Goal: Task Accomplishment & Management: Use online tool/utility

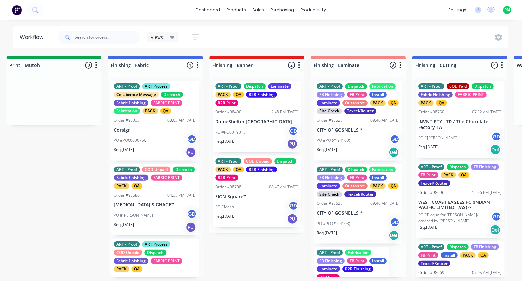
scroll to position [98, 0]
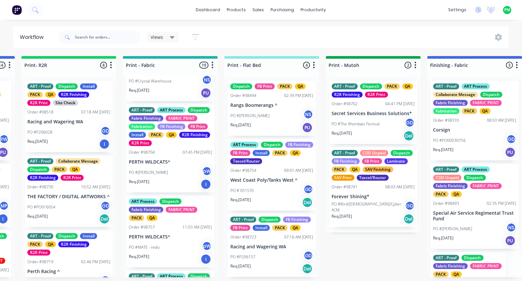
scroll to position [310, 0]
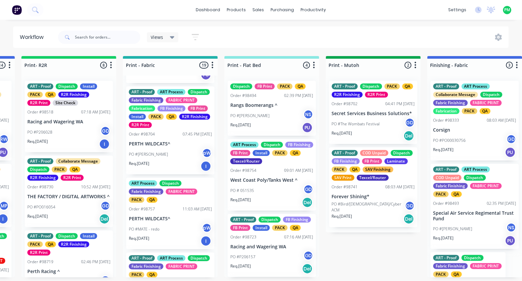
click at [170, 147] on p "PERTH WILDCATS^" at bounding box center [170, 144] width 83 height 6
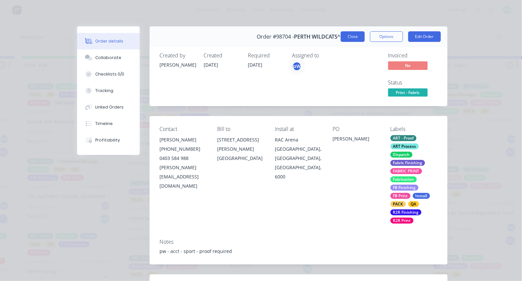
click at [356, 39] on button "Close" at bounding box center [353, 36] width 24 height 11
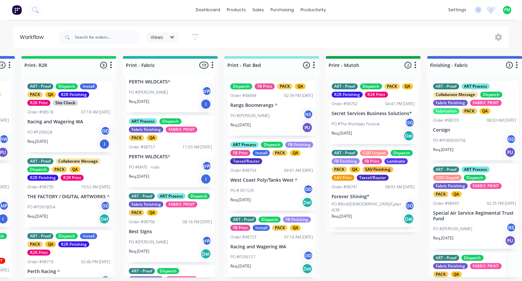
scroll to position [371, 0]
click at [165, 160] on p "PERTH WILDCATS^" at bounding box center [170, 157] width 83 height 6
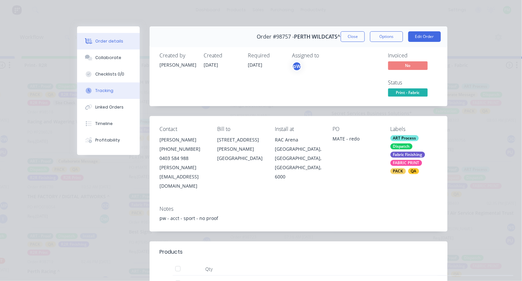
click at [104, 94] on div "Tracking" at bounding box center [105, 91] width 18 height 6
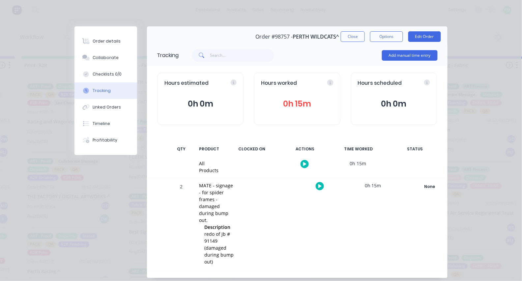
click at [318, 186] on icon "button" at bounding box center [319, 186] width 3 height 4
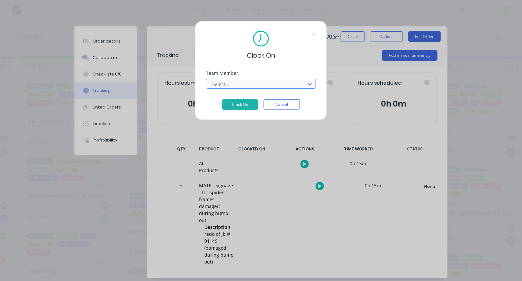
click at [249, 87] on div at bounding box center [257, 84] width 90 height 8
type input "pro"
click at [240, 106] on button "Clock On" at bounding box center [240, 104] width 36 height 11
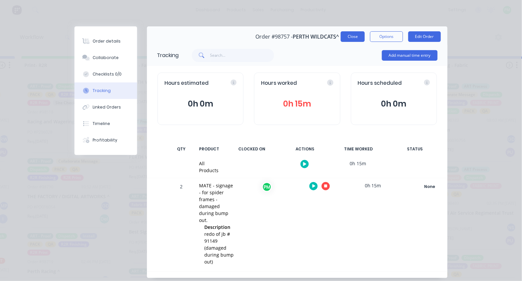
click at [353, 36] on button "Close" at bounding box center [353, 36] width 24 height 11
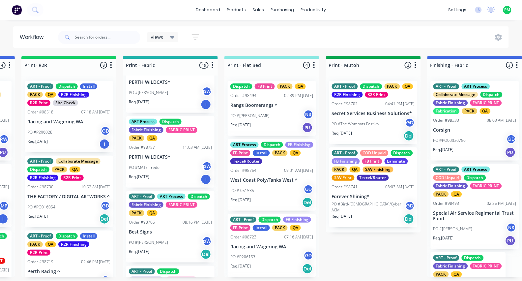
scroll to position [0, 805]
click at [183, 172] on div "PO #MATE - redo pW" at bounding box center [170, 167] width 83 height 13
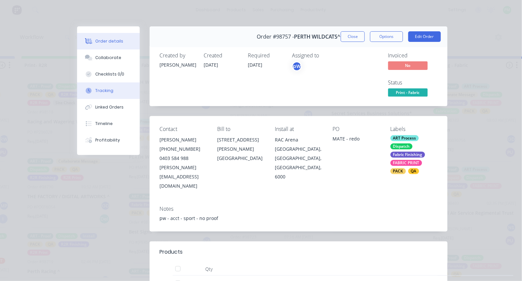
click at [104, 97] on button "Tracking" at bounding box center [108, 90] width 63 height 16
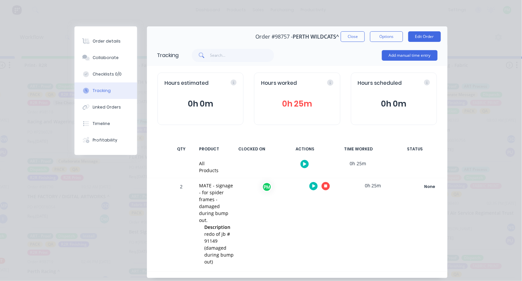
click at [324, 186] on icon "button" at bounding box center [325, 186] width 3 height 4
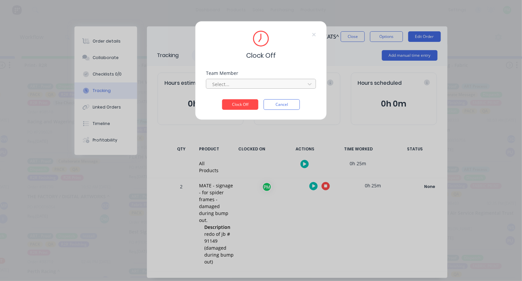
click at [243, 87] on div at bounding box center [257, 84] width 90 height 8
type input "pro"
click at [240, 106] on button "Clock Off" at bounding box center [240, 104] width 36 height 11
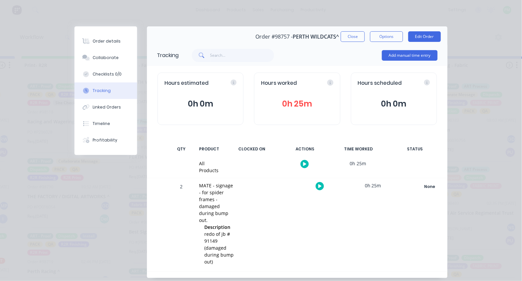
click at [109, 32] on div "Order details Collaborate Checklists 0/0 Tracking Linked Orders Timeline Profit…" at bounding box center [105, 90] width 63 height 129
click at [109, 36] on button "Order details" at bounding box center [105, 41] width 63 height 16
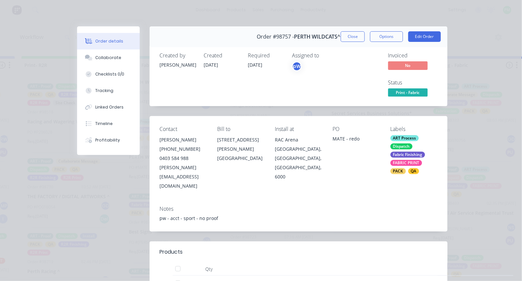
click at [407, 90] on span "Print - Fabric" at bounding box center [408, 92] width 40 height 8
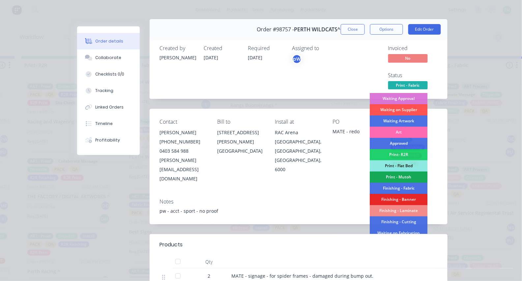
scroll to position [51, 0]
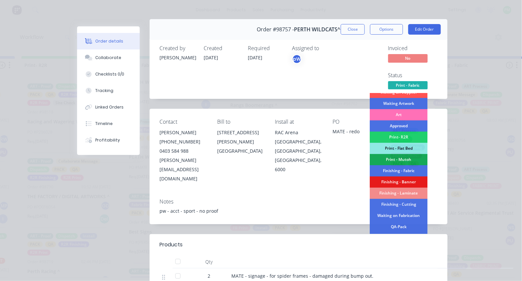
click at [407, 179] on div "Finishing - Banner" at bounding box center [399, 181] width 58 height 11
